Goal: Information Seeking & Learning: Learn about a topic

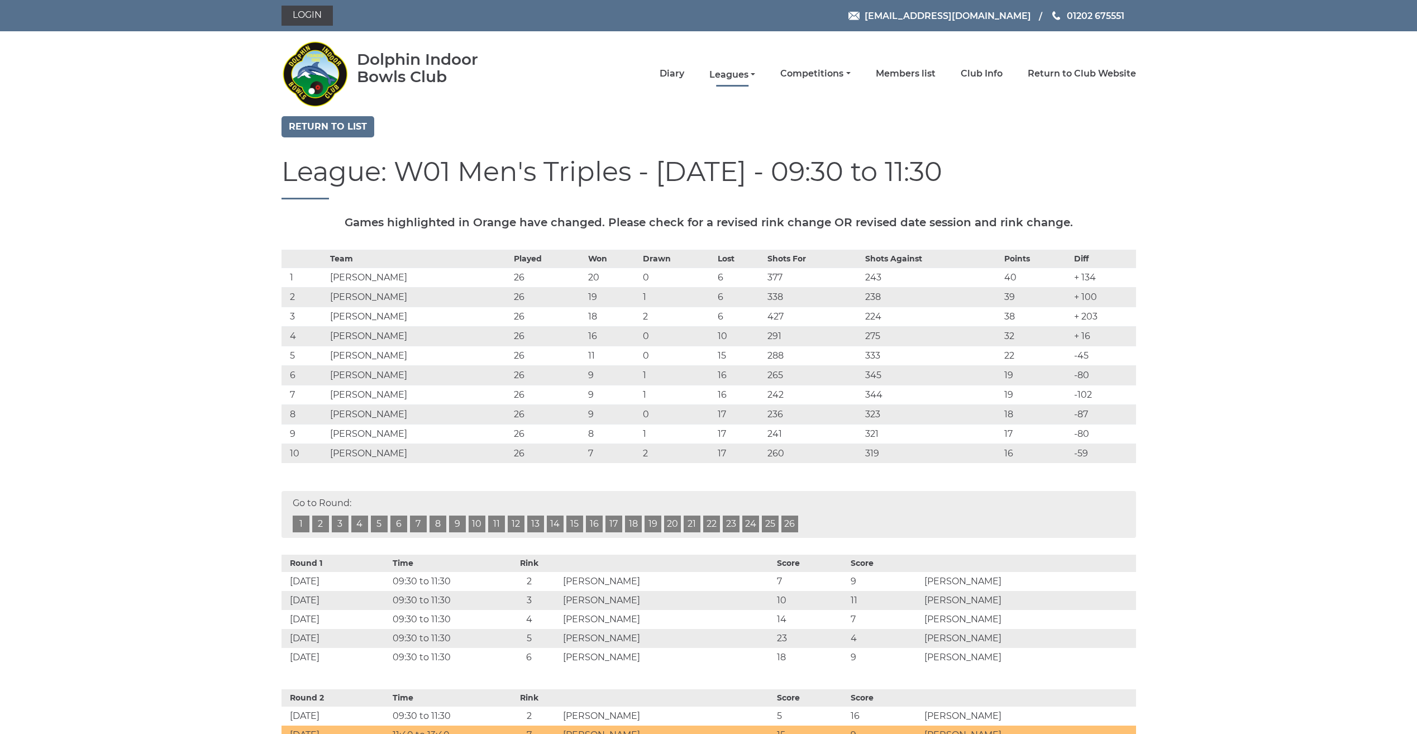
click at [726, 71] on link "Leagues" at bounding box center [732, 75] width 46 height 12
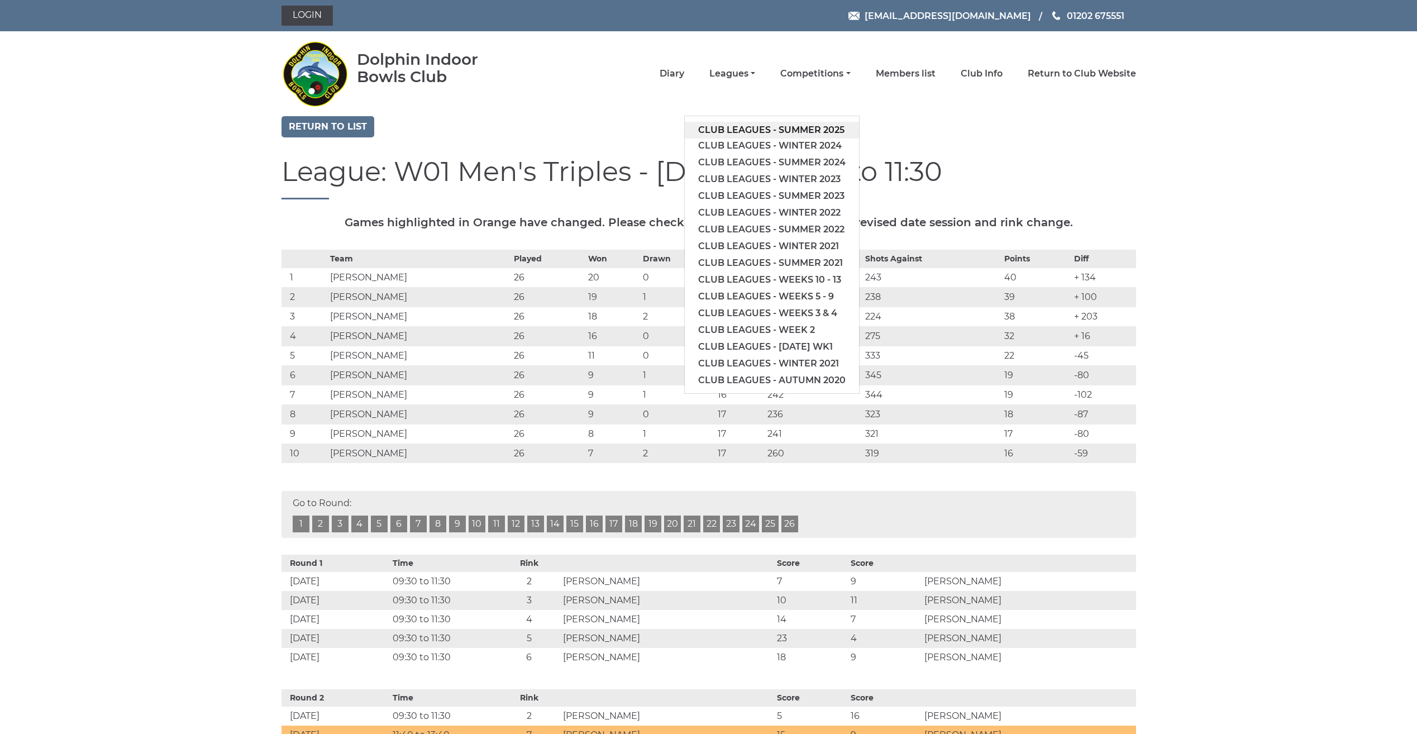
click at [720, 127] on link "Club leagues - Summer 2025" at bounding box center [772, 130] width 174 height 17
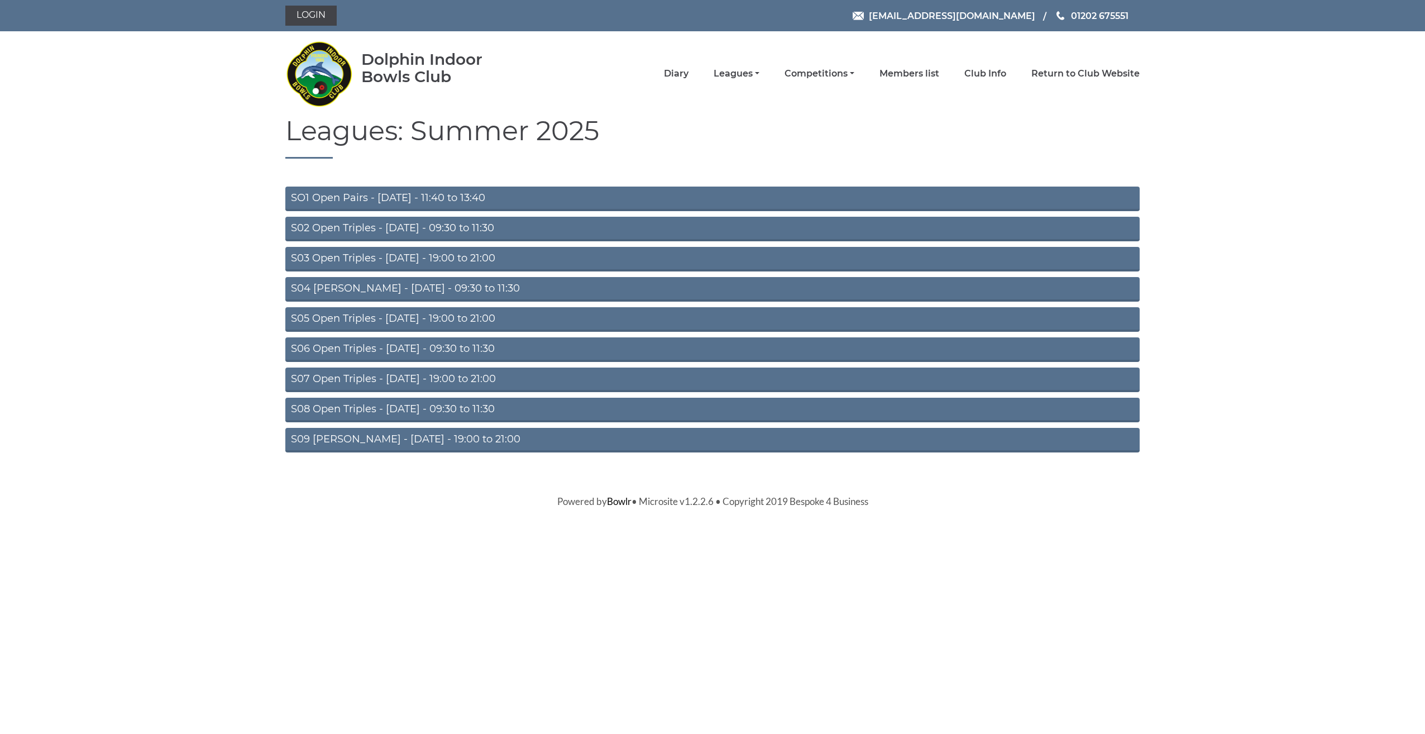
click at [442, 229] on link "S02 Open Triples - [DATE] - 09:30 to 11:30" at bounding box center [712, 229] width 854 height 25
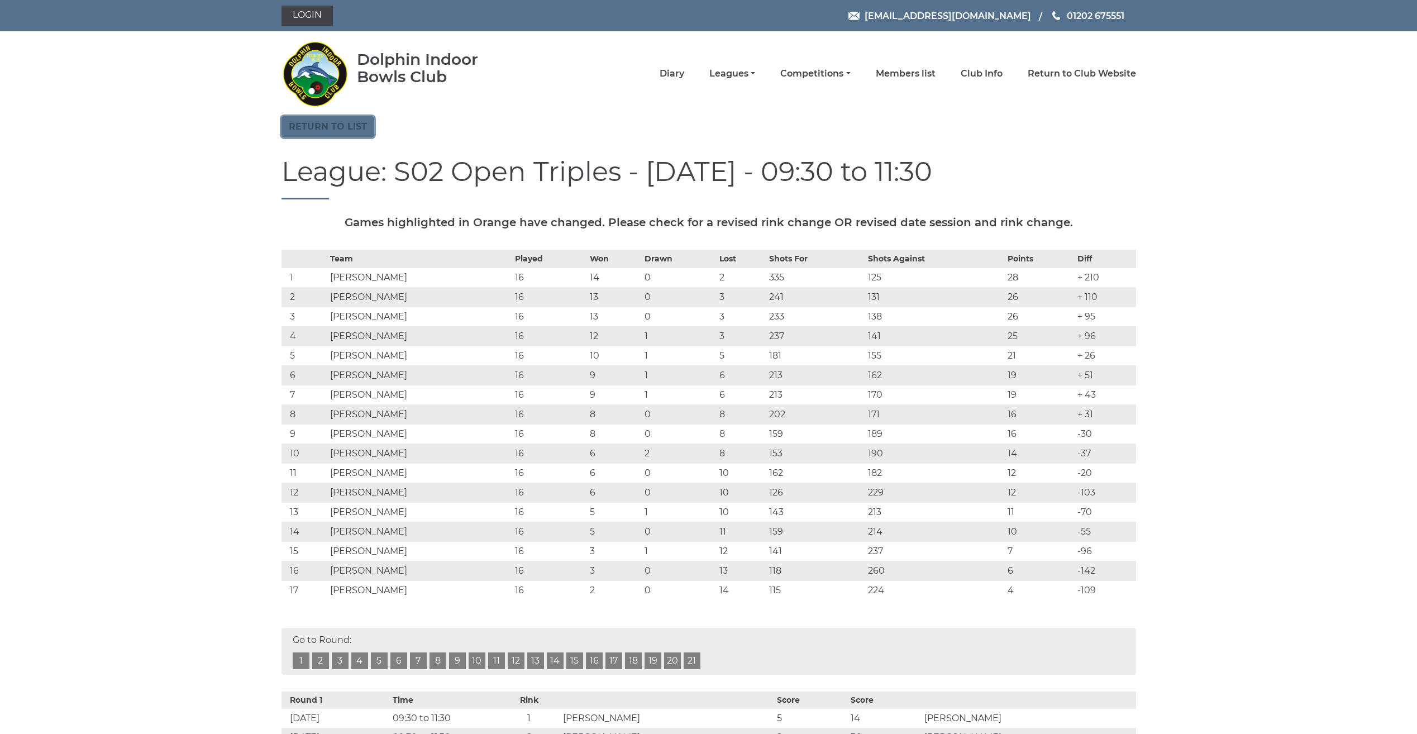
click at [356, 127] on link "Return to list" at bounding box center [327, 126] width 93 height 21
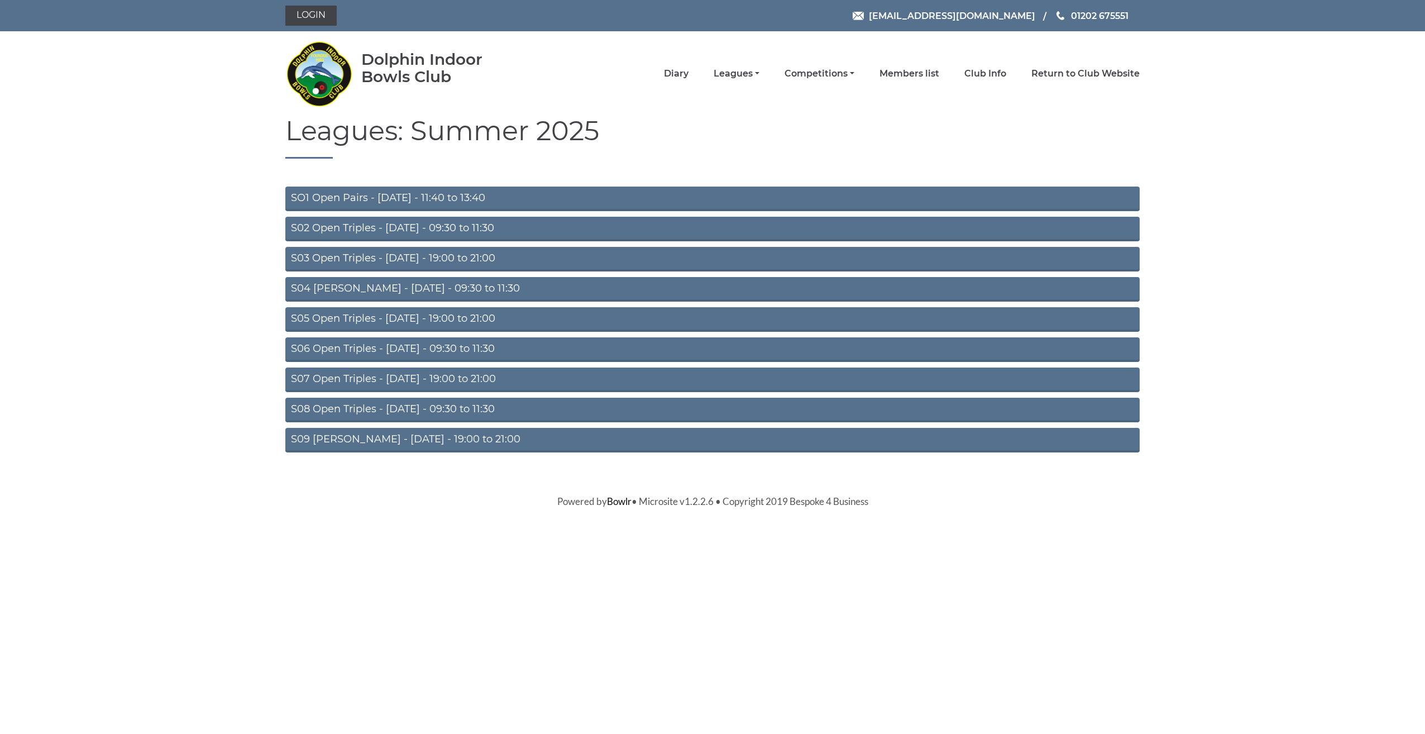
click at [358, 285] on link "S04 Aussie Pairs - Wednesday - 09:30 to 11:30" at bounding box center [712, 289] width 854 height 25
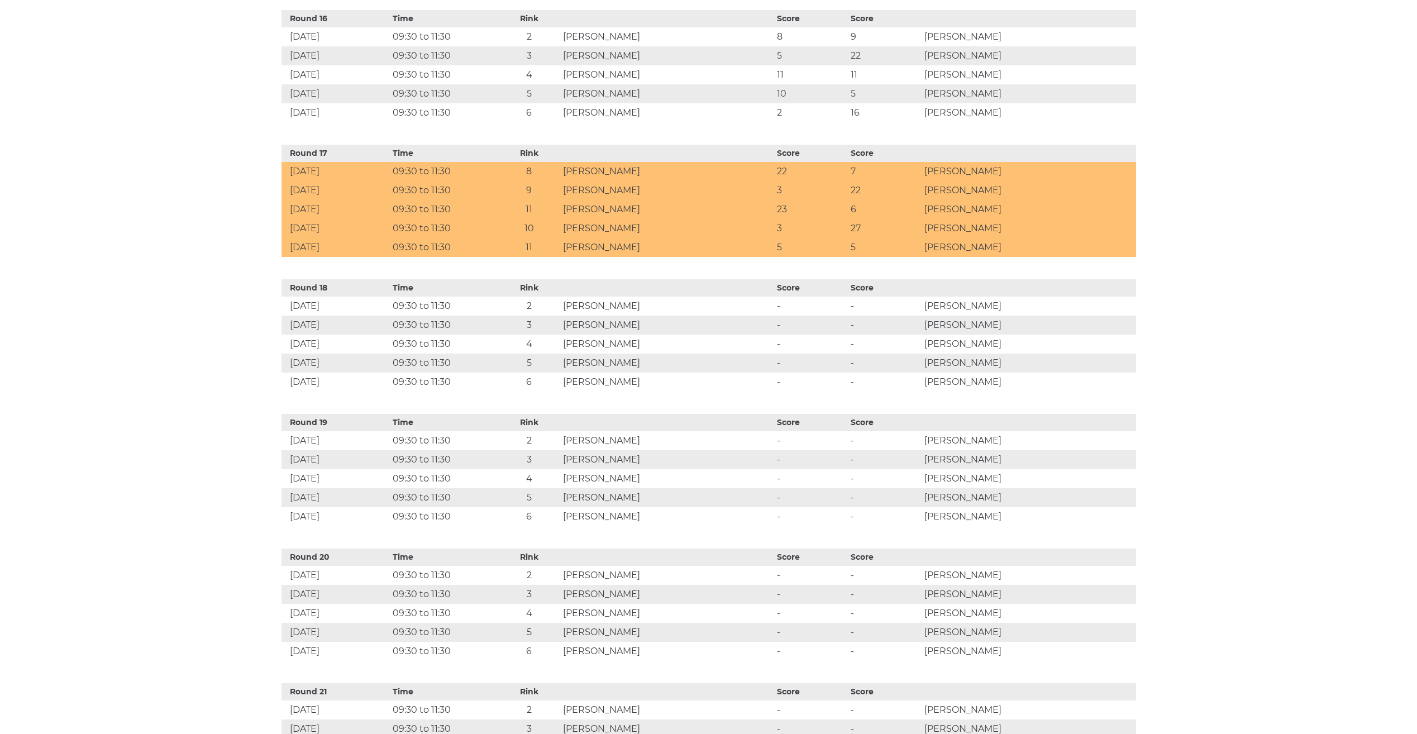
scroll to position [2568, 0]
